Goal: Task Accomplishment & Management: Use online tool/utility

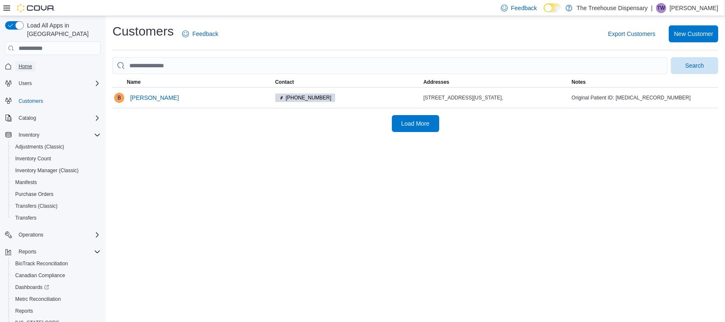
click at [18, 61] on link "Home" at bounding box center [25, 66] width 20 height 10
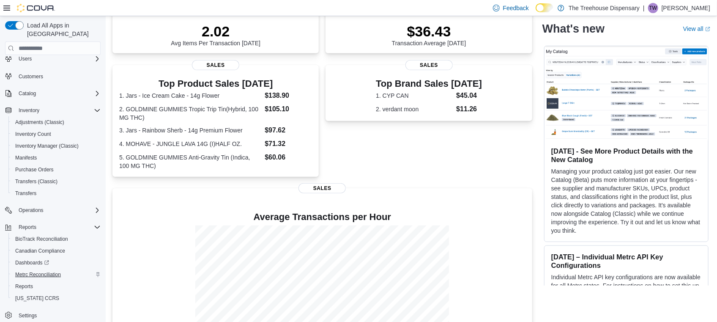
scroll to position [239, 0]
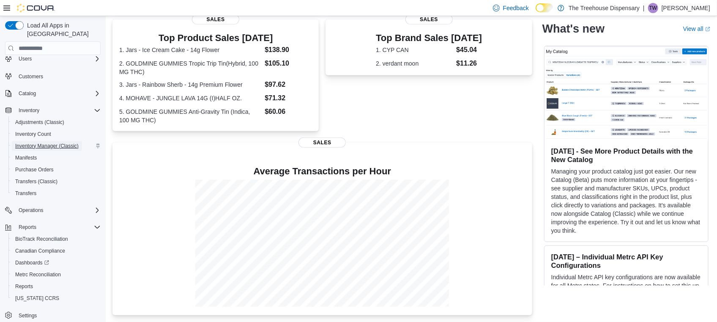
click at [38, 142] on span "Inventory Manager (Classic)" at bounding box center [46, 145] width 63 height 7
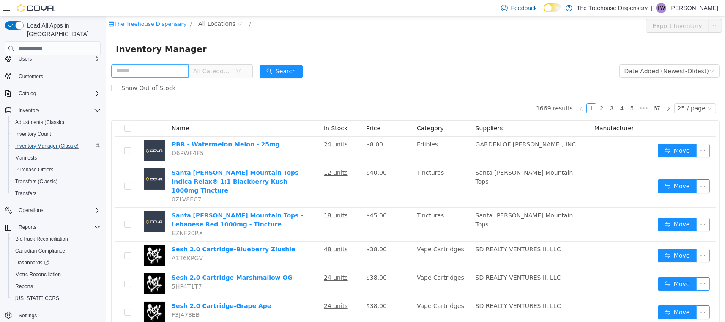
click at [172, 77] on input "text" at bounding box center [149, 71] width 77 height 14
type input "******"
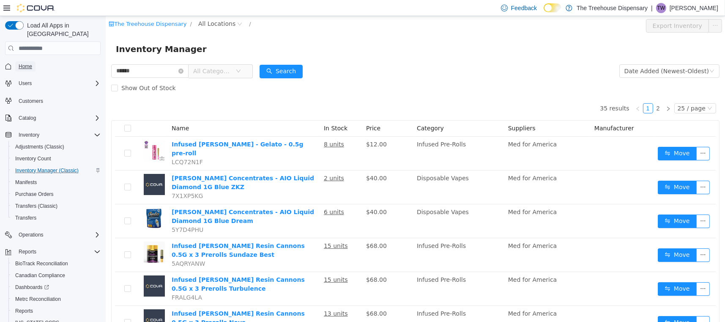
click at [24, 62] on span "Home" at bounding box center [26, 66] width 14 height 10
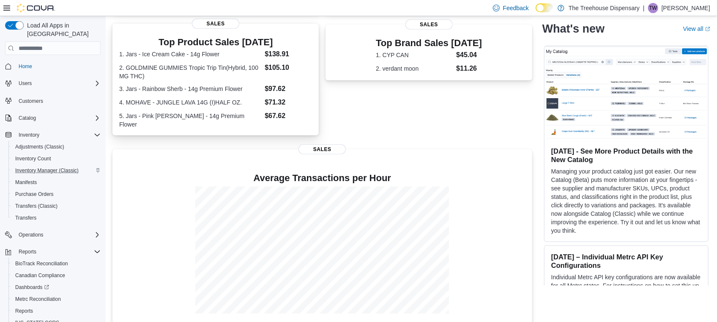
scroll to position [20, 0]
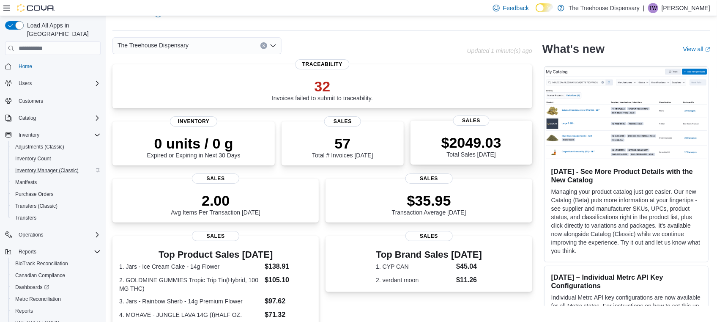
click at [488, 156] on div "$2049.03 Total Sales [DATE]" at bounding box center [471, 146] width 60 height 24
